Goal: Task Accomplishment & Management: Manage account settings

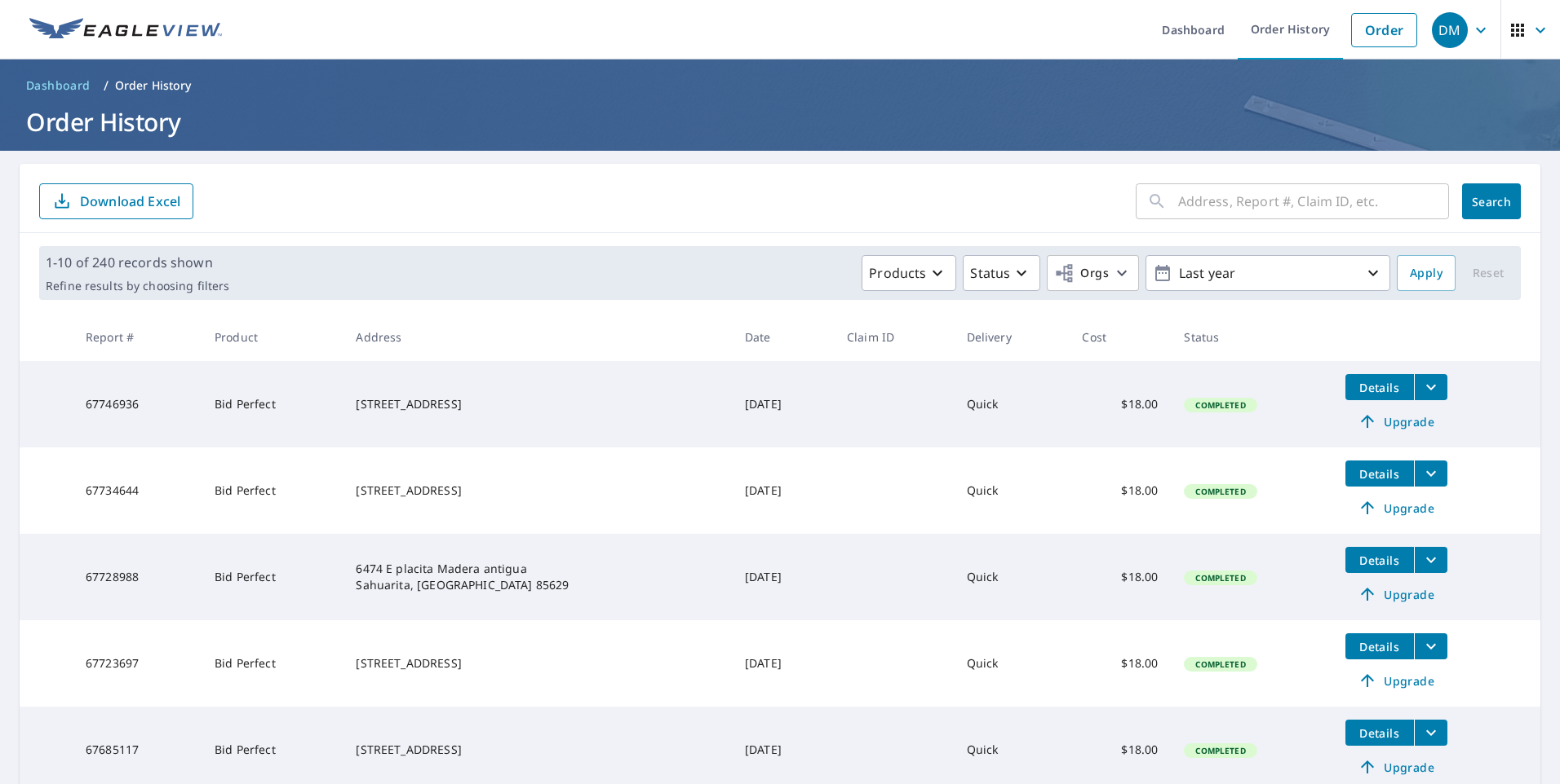
click at [1421, 392] on icon "filesDropdownBtn-67746936" at bounding box center [1431, 388] width 20 height 20
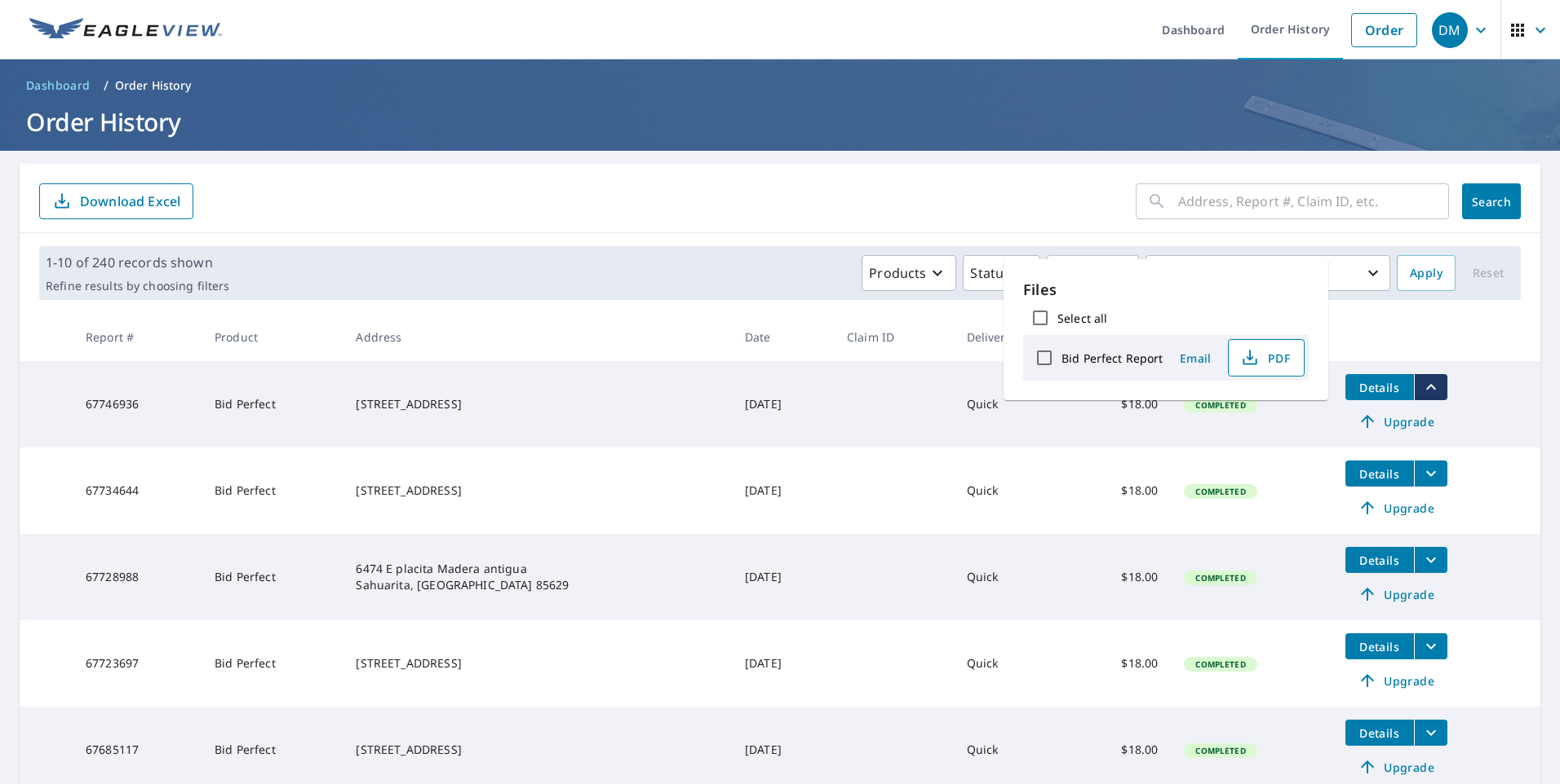
click at [1271, 360] on span "PDF" at bounding box center [1264, 358] width 53 height 20
